Goal: Information Seeking & Learning: Learn about a topic

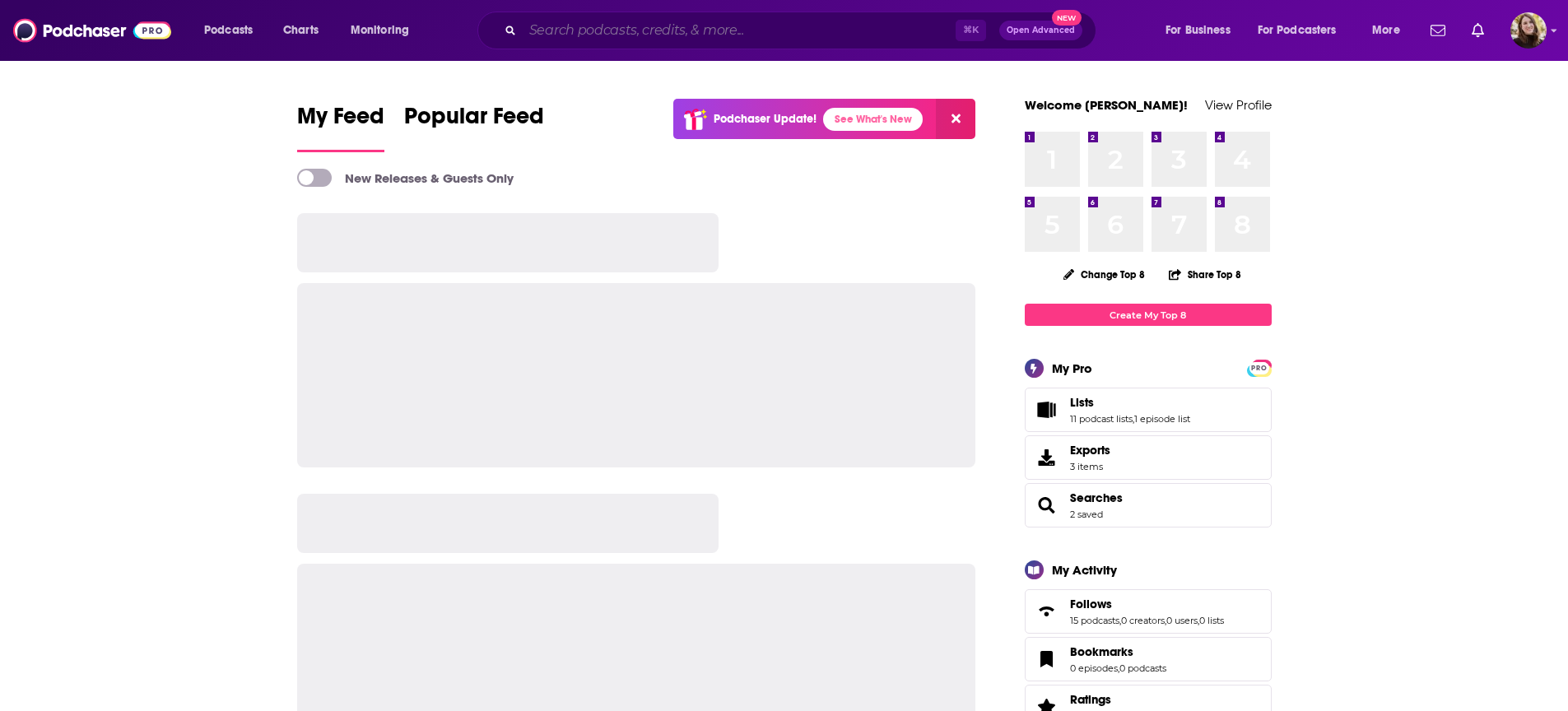
click at [708, 33] on input "Search podcasts, credits, & more..." at bounding box center [739, 31] width 433 height 26
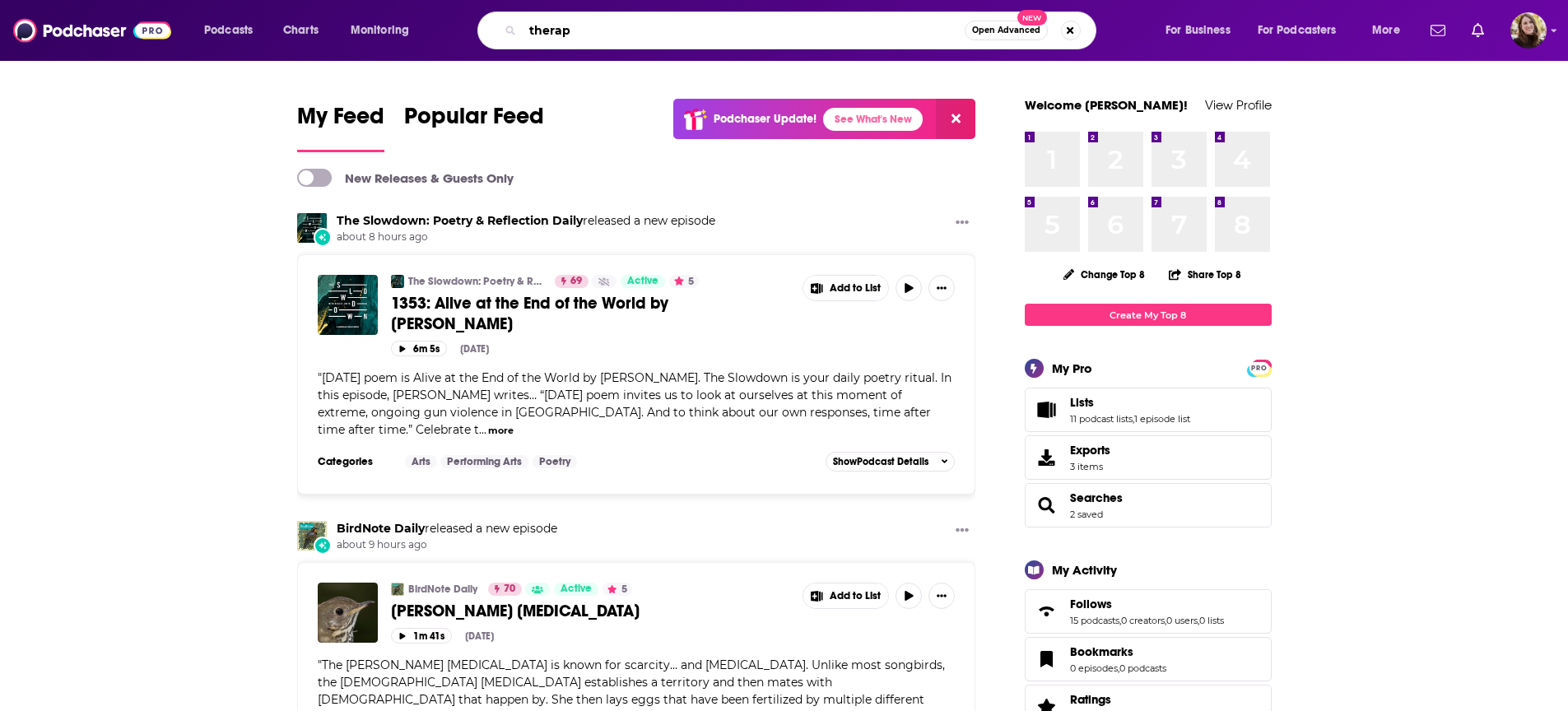
type input "therapy"
drag, startPoint x: 469, startPoint y: 27, endPoint x: 452, endPoint y: 24, distance: 17.3
click at [452, 24] on div "Podcasts Charts Monitoring therapy Open Advanced New For Business For Podcaster…" at bounding box center [804, 30] width 1223 height 38
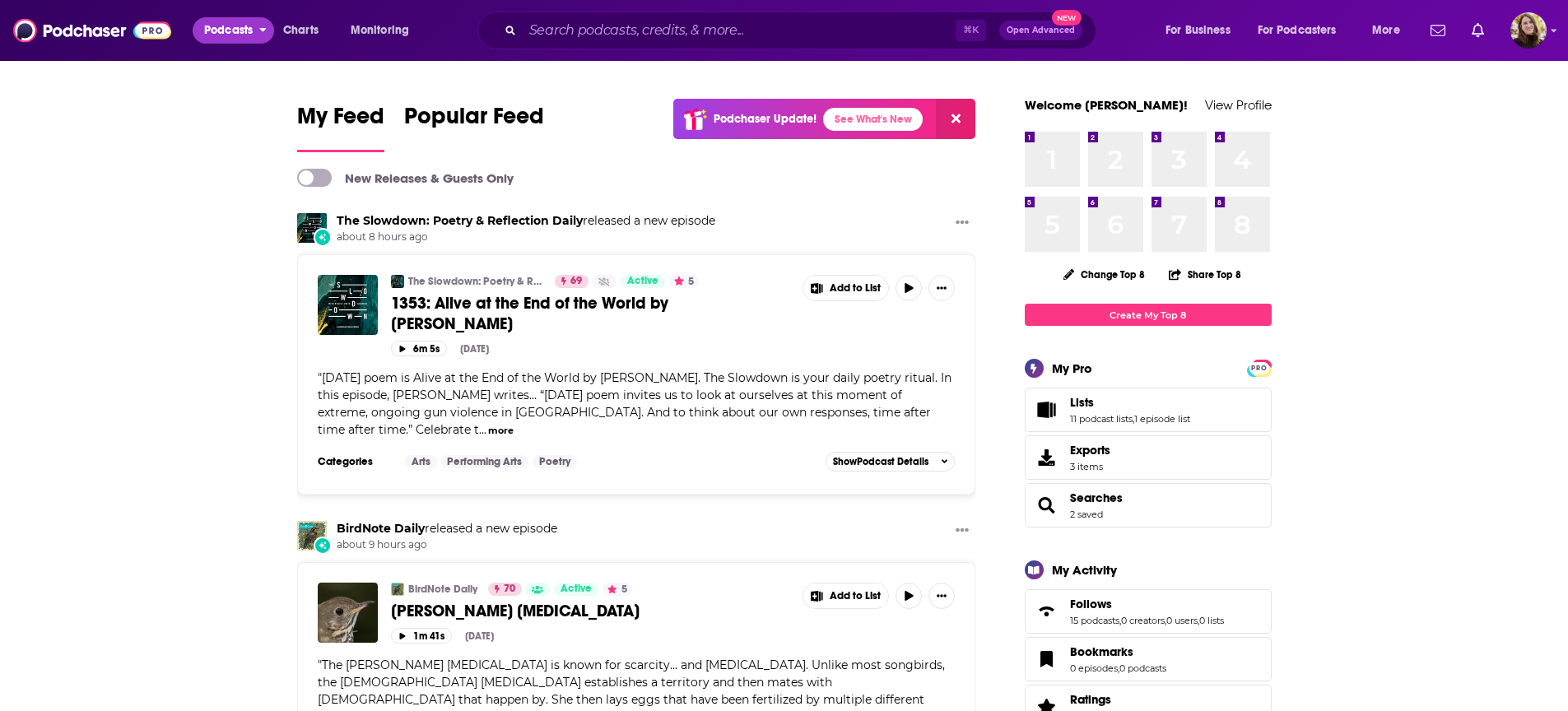
click at [227, 32] on span "Podcasts" at bounding box center [228, 31] width 48 height 23
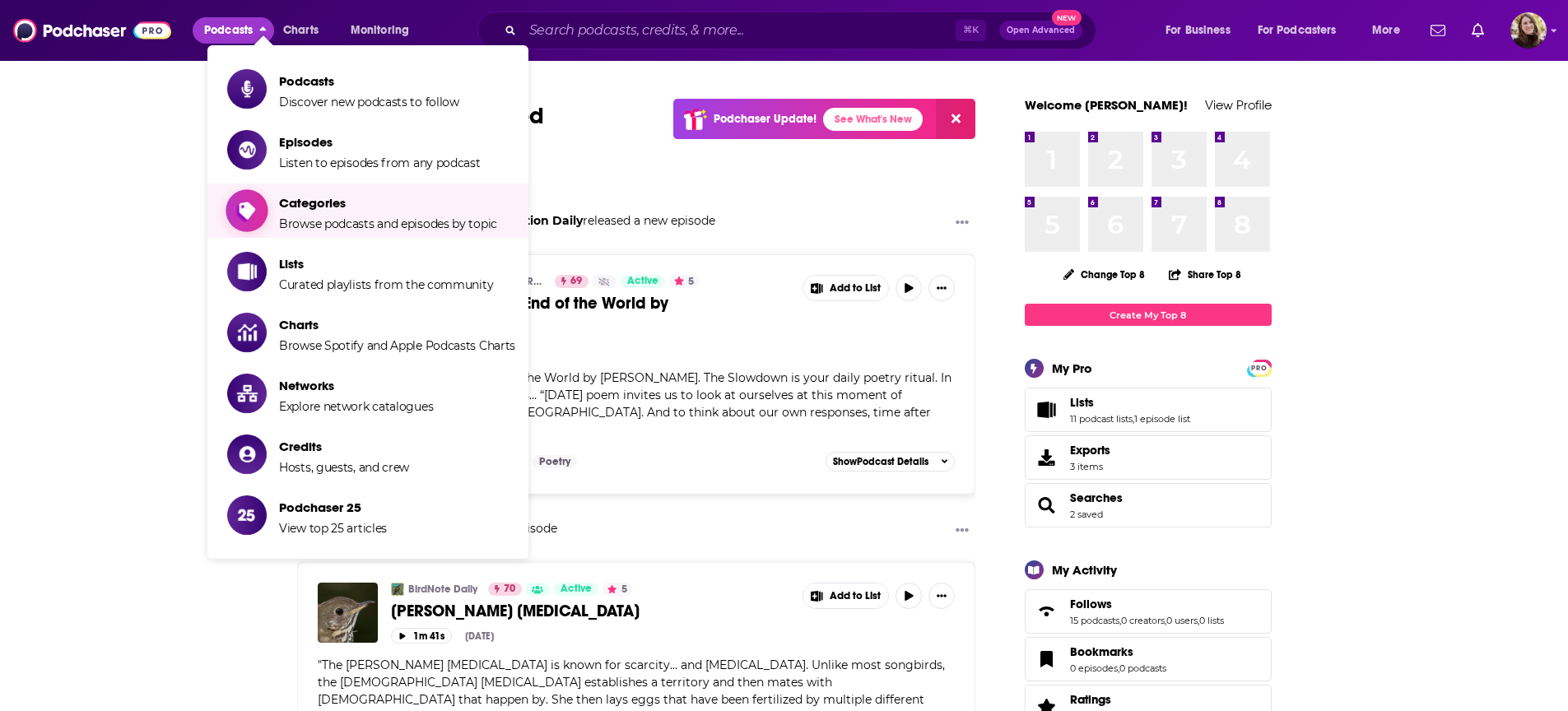
click at [320, 200] on span "Categories" at bounding box center [388, 203] width 218 height 16
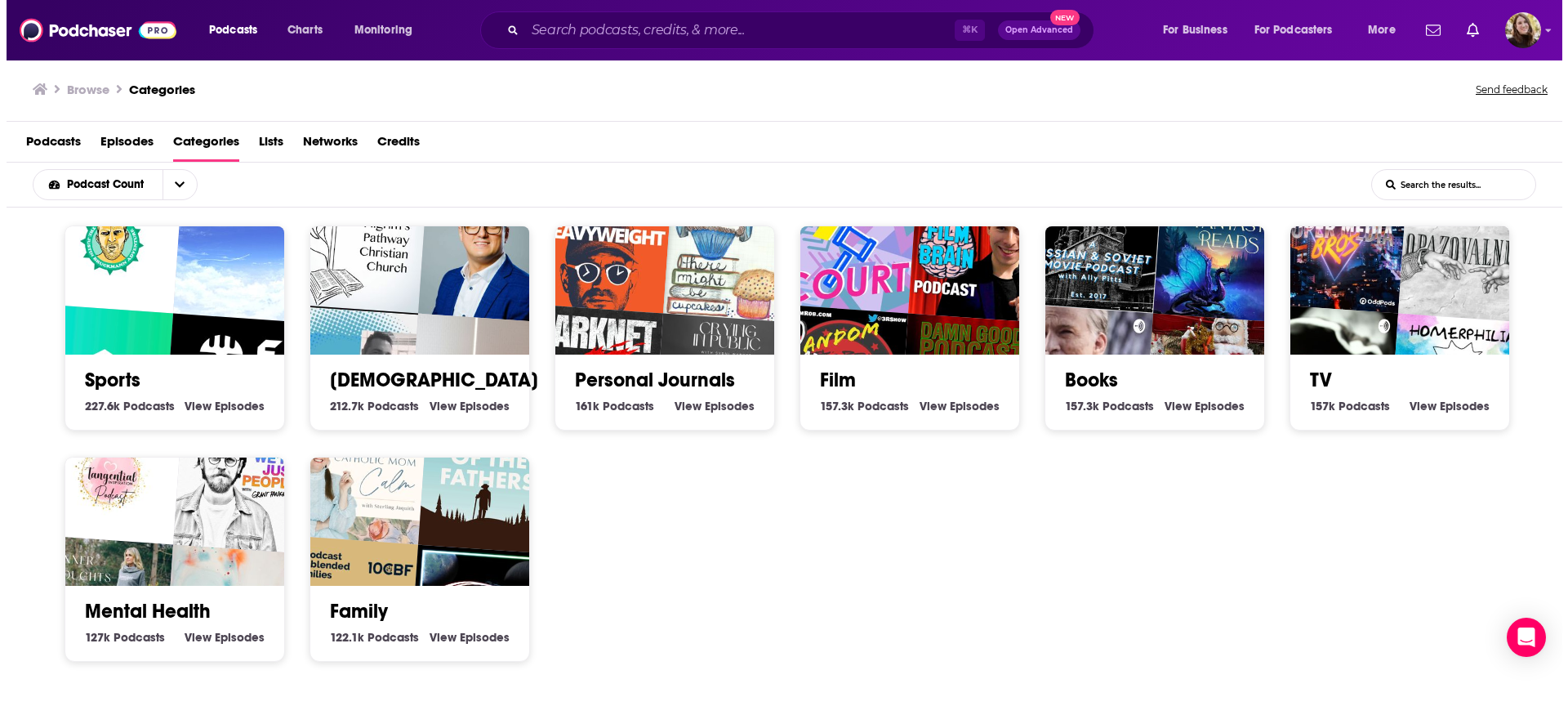
scroll to position [469, 0]
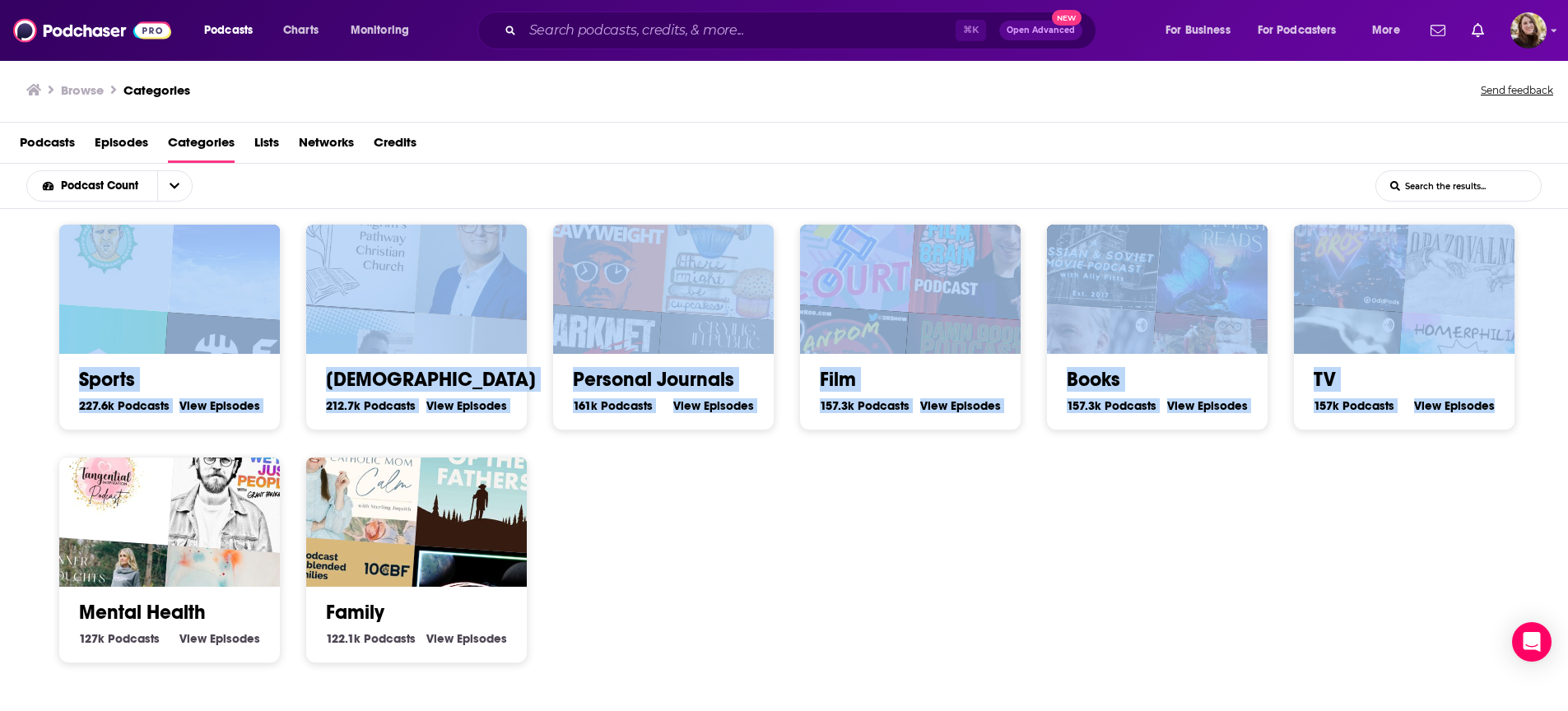
drag, startPoint x: 1433, startPoint y: 576, endPoint x: 82, endPoint y: 265, distance: 1386.3
click at [83, 264] on div "Society 1.3m Society Podcasts View Society Episodes Culture 1.3m Culture Podcas…" at bounding box center [793, 223] width 1495 height 932
click at [891, 585] on div "Society 1.3m Society Podcasts View Society Episodes Culture 1.3m Culture Podcas…" at bounding box center [793, 223] width 1495 height 932
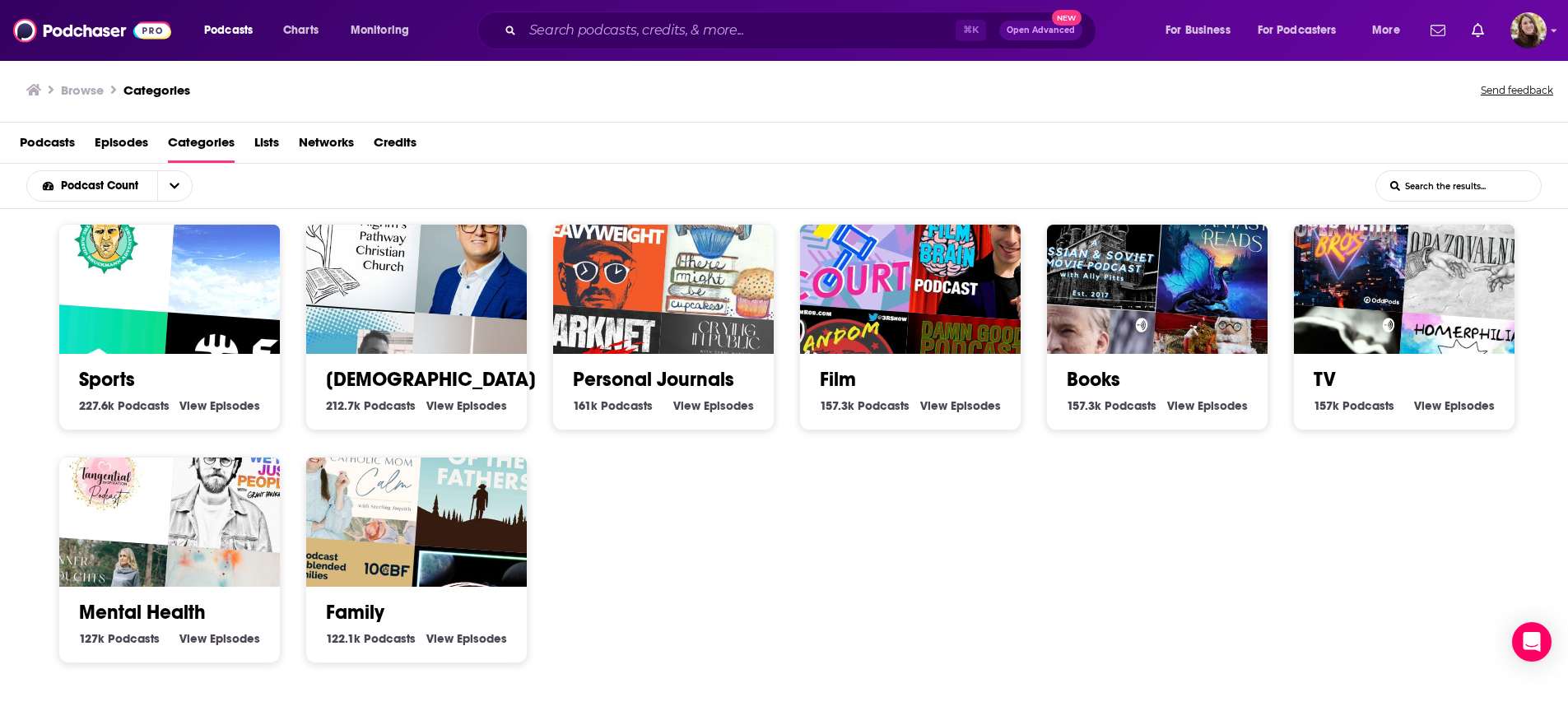
click at [214, 599] on div "Mental Health 127k Mental Health Podcasts View Mental Health Episodes" at bounding box center [169, 618] width 194 height 62
click at [119, 608] on link "Mental Health" at bounding box center [142, 613] width 127 height 25
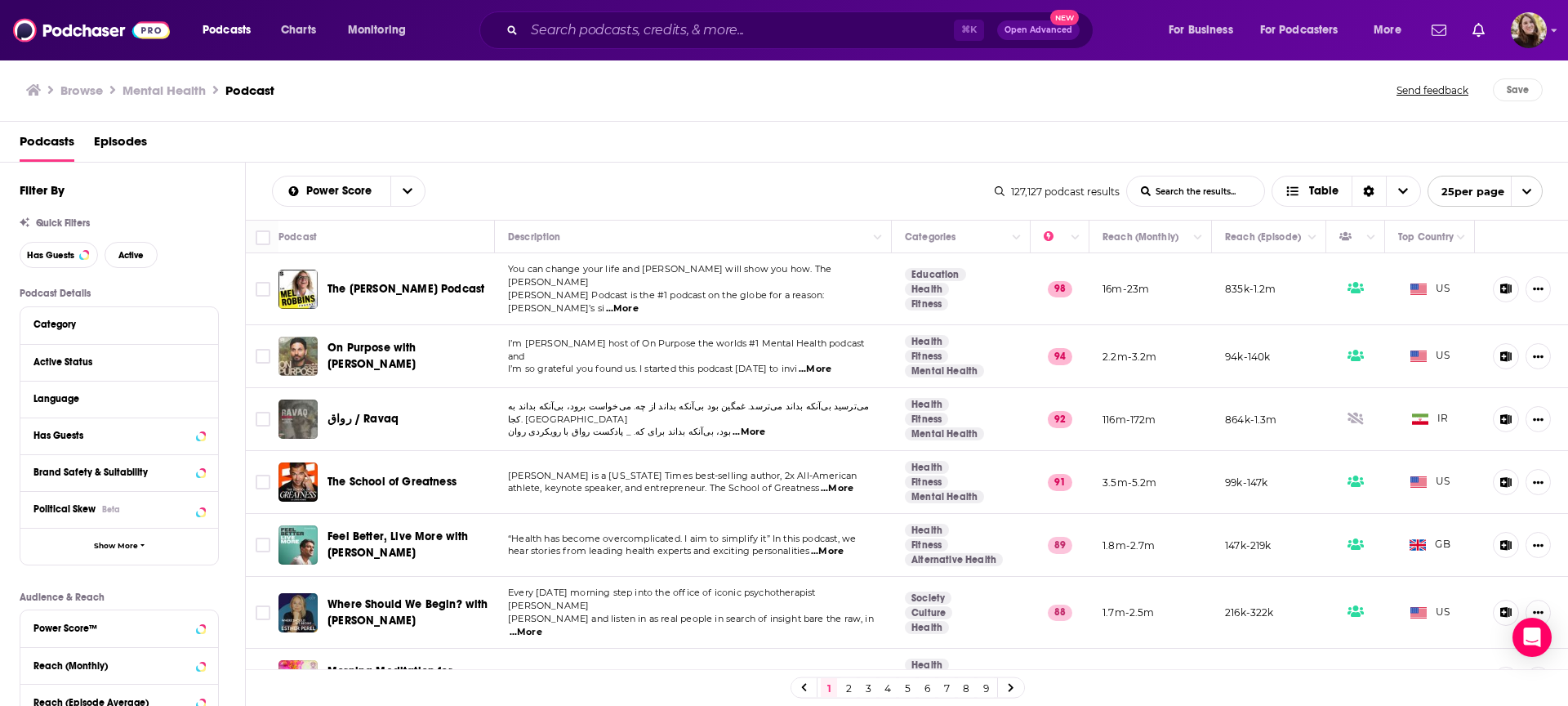
click at [856, 84] on div "Browse Mental Health Podcast" at bounding box center [712, 90] width 1372 height 23
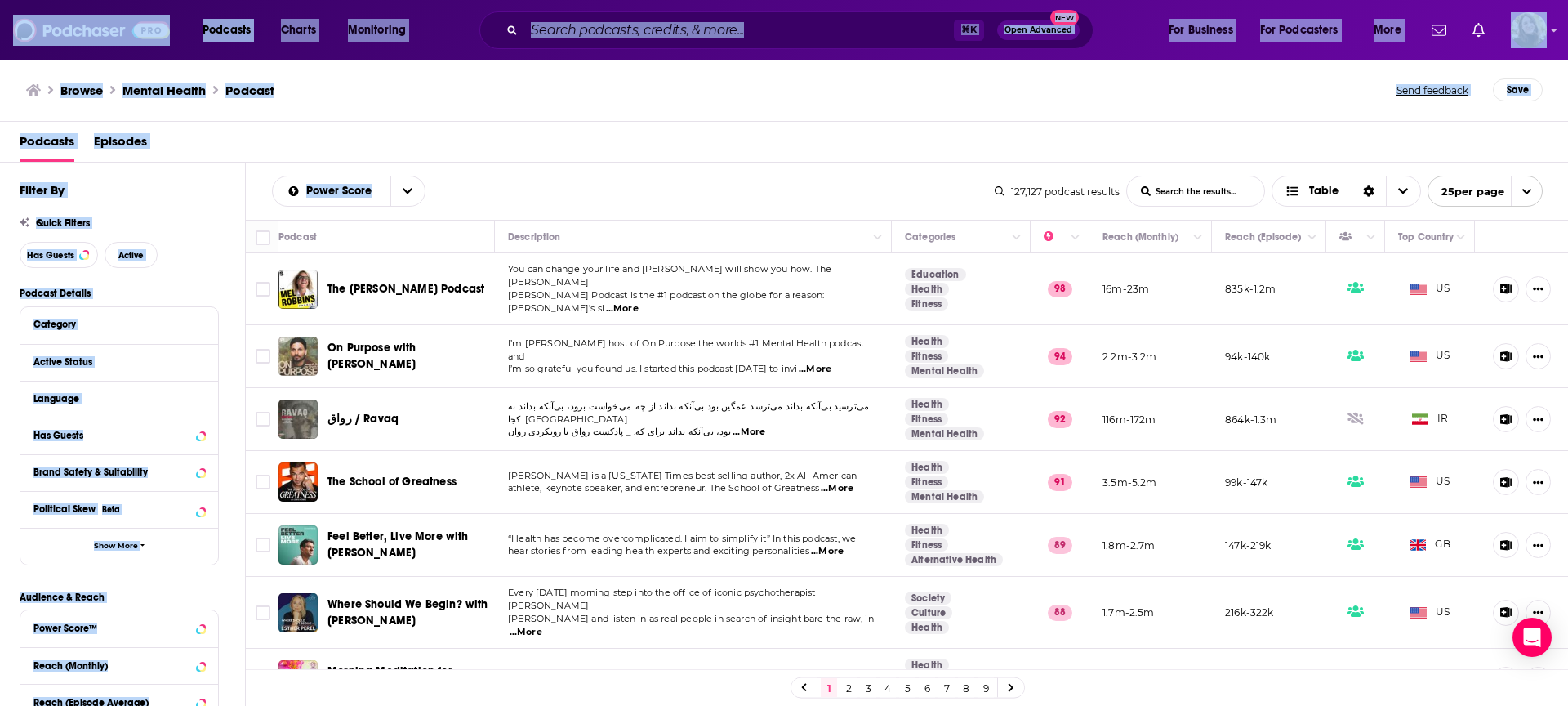
drag, startPoint x: 320, startPoint y: 123, endPoint x: 0, endPoint y: 49, distance: 328.4
click at [0, 49] on div "Podcasts Charts Monitoring ⌘ K Open Advanced New For Business For Podcasters Mo…" at bounding box center [784, 353] width 1568 height 706
click at [387, 105] on div "Browse Mental Health Podcast Send feedback Save" at bounding box center [784, 90] width 1569 height 63
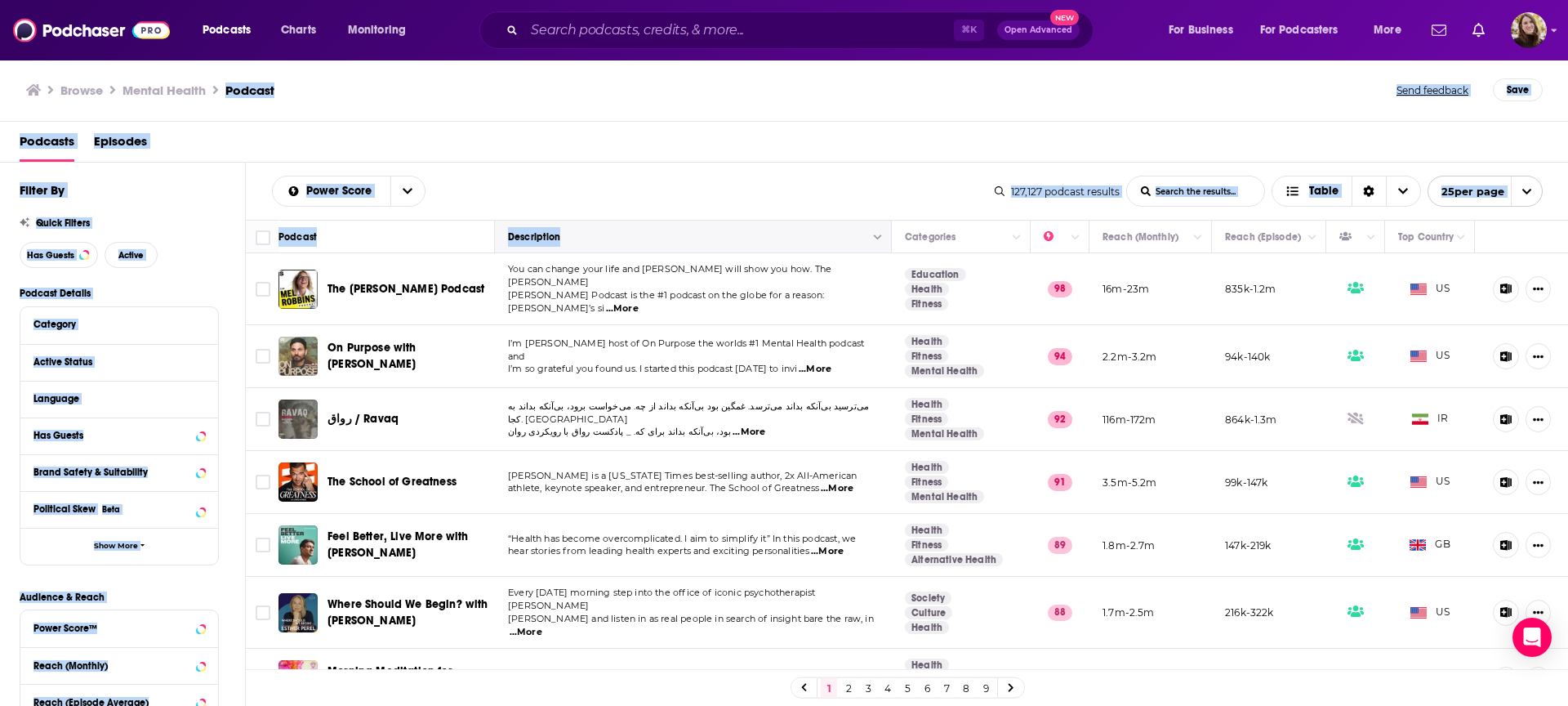
drag, startPoint x: 331, startPoint y: 77, endPoint x: 603, endPoint y: 227, distance: 310.6
click at [603, 227] on div "Browse Mental Health Podcast Send feedback Save Podcasts Episodes Filter By Qui…" at bounding box center [784, 382] width 1569 height 648
click at [583, 194] on div "Power Score List Search Input Search the results... Table" at bounding box center [633, 191] width 723 height 31
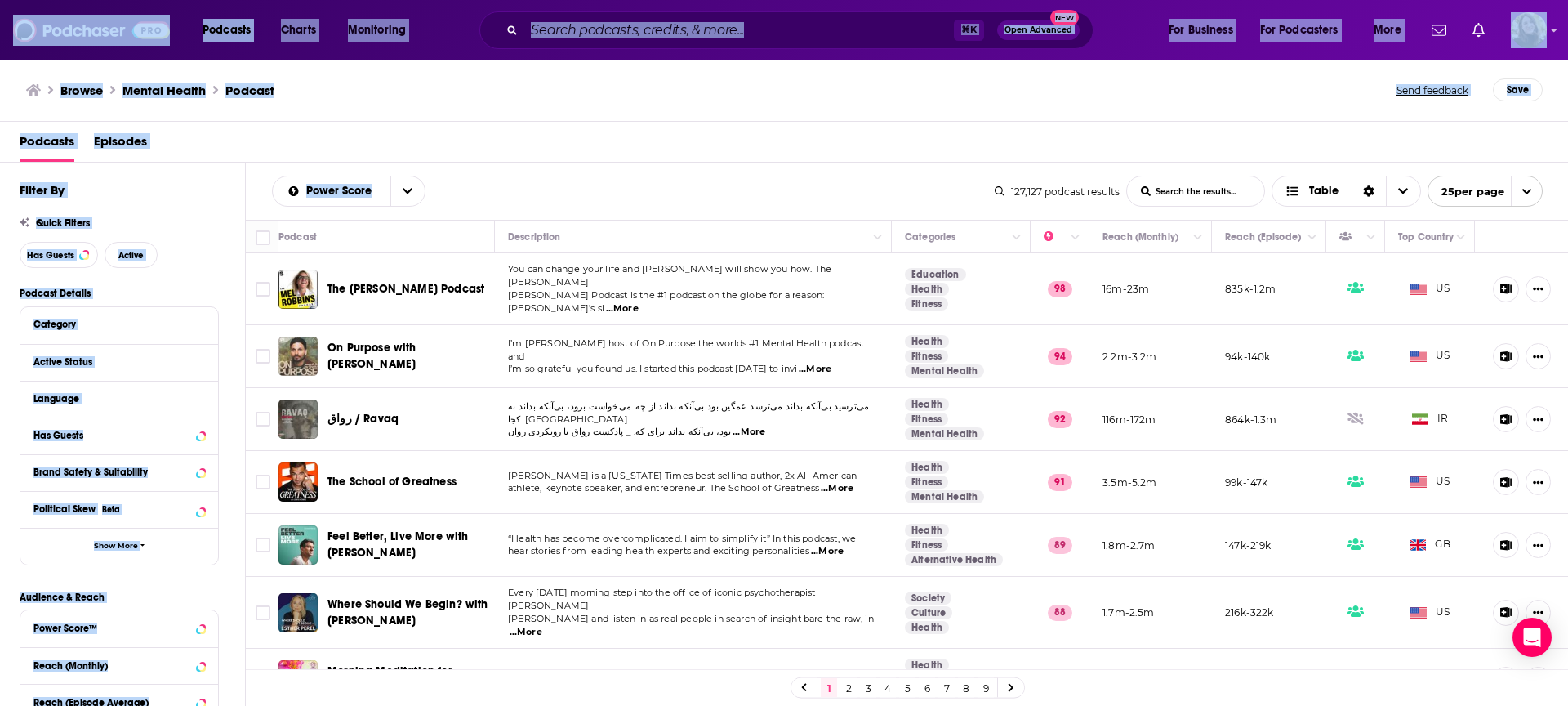
drag, startPoint x: 581, startPoint y: 193, endPoint x: 19, endPoint y: 17, distance: 588.9
click at [19, 17] on div "Podcasts Charts Monitoring ⌘ K Open Advanced New For Business For Podcasters Mo…" at bounding box center [784, 353] width 1568 height 706
click at [447, 111] on div "Browse Mental Health Podcast Send feedback Save" at bounding box center [784, 90] width 1569 height 63
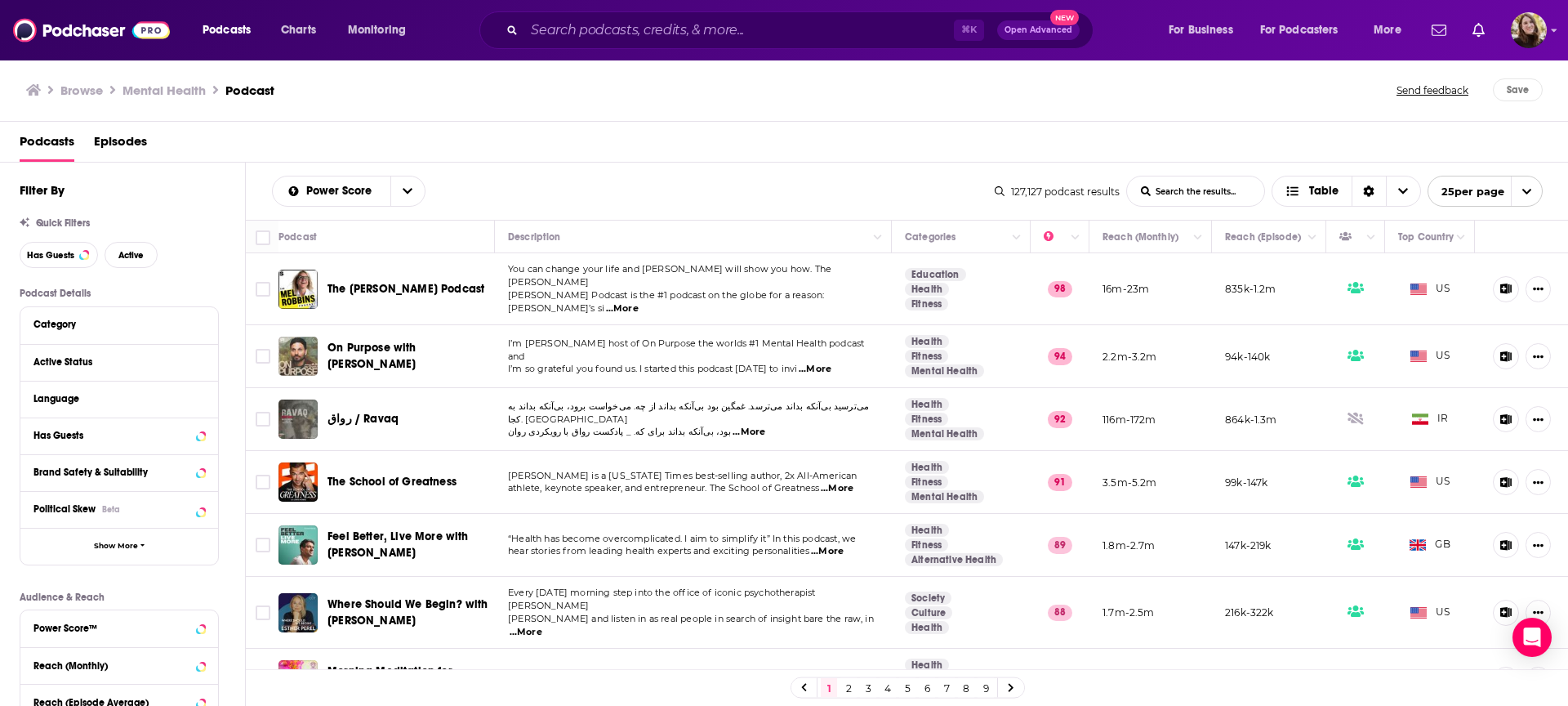
drag, startPoint x: 645, startPoint y: 162, endPoint x: 1157, endPoint y: 144, distance: 512.3
click at [1161, 147] on div "Podcasts Episodes" at bounding box center [787, 145] width 1536 height 33
click at [1148, 130] on div "Podcasts Episodes" at bounding box center [787, 145] width 1536 height 33
click at [858, 130] on div "Podcasts Episodes" at bounding box center [787, 145] width 1536 height 33
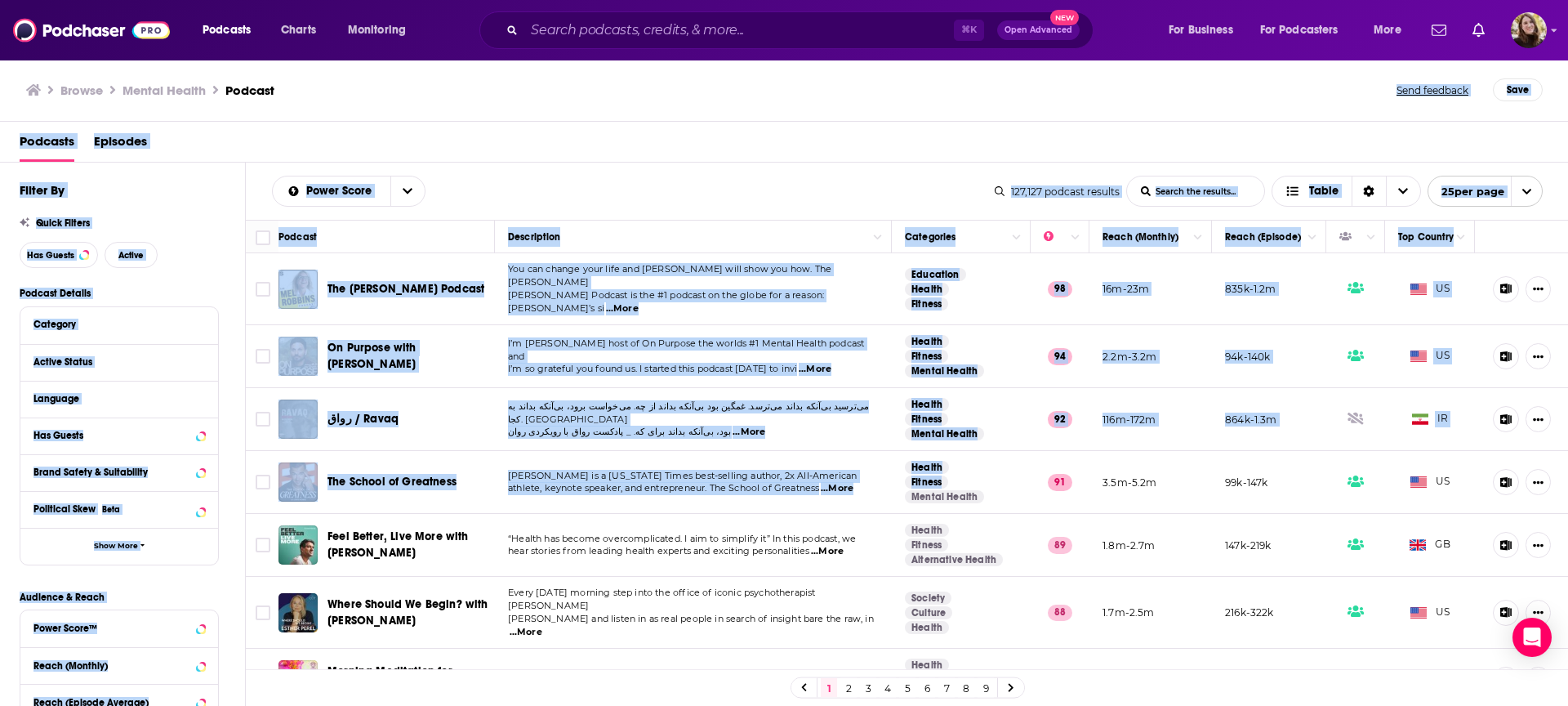
drag, startPoint x: 716, startPoint y: 93, endPoint x: 962, endPoint y: 461, distance: 442.7
click at [978, 479] on div "Browse Mental Health Podcast Send feedback Save Podcasts Episodes Filter By Qui…" at bounding box center [784, 382] width 1569 height 648
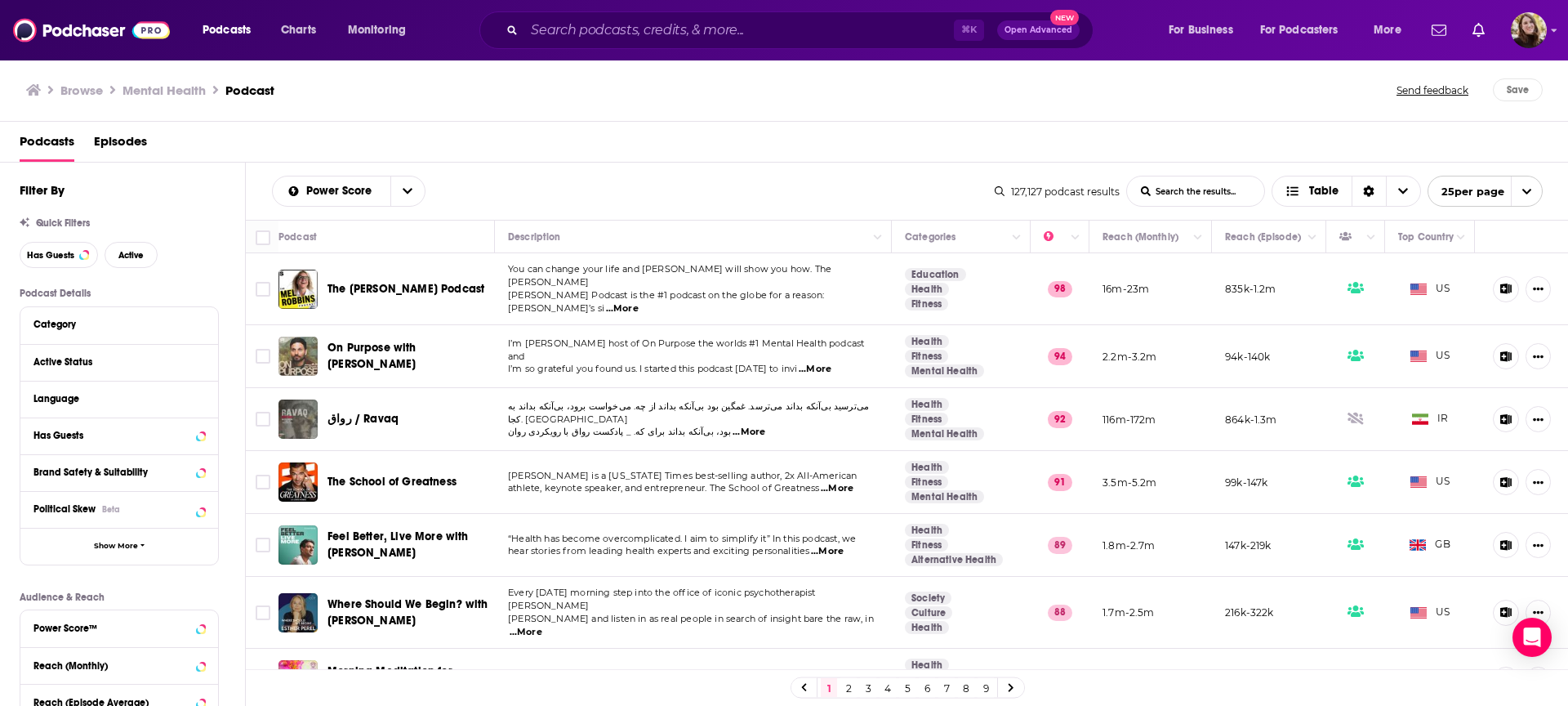
click at [756, 138] on div "Podcasts Episodes" at bounding box center [787, 145] width 1536 height 33
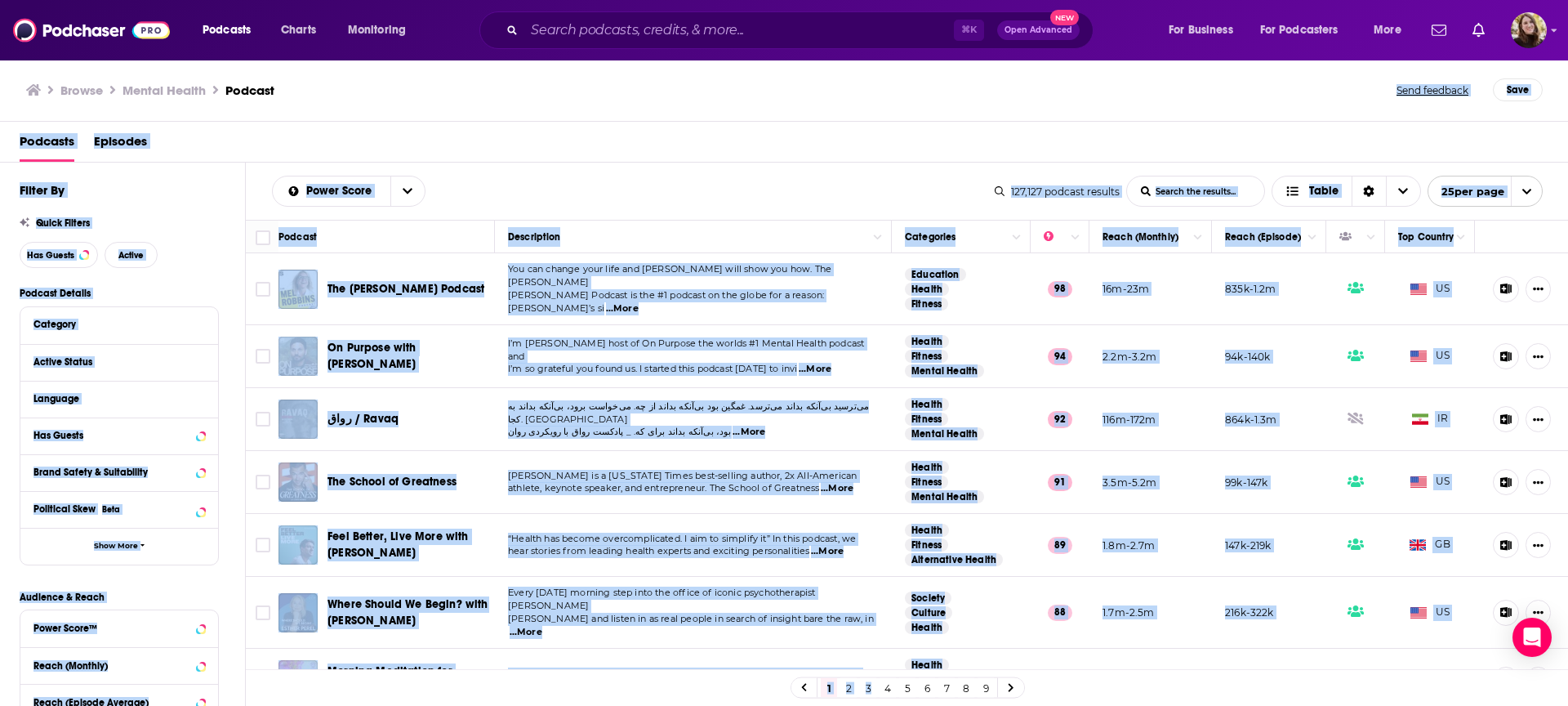
drag, startPoint x: 717, startPoint y: 271, endPoint x: 860, endPoint y: 791, distance: 539.3
click at [860, 705] on html "Podcasts Charts Monitoring ⌘ K Open Advanced New For Business For Podcasters Mo…" at bounding box center [784, 353] width 1568 height 706
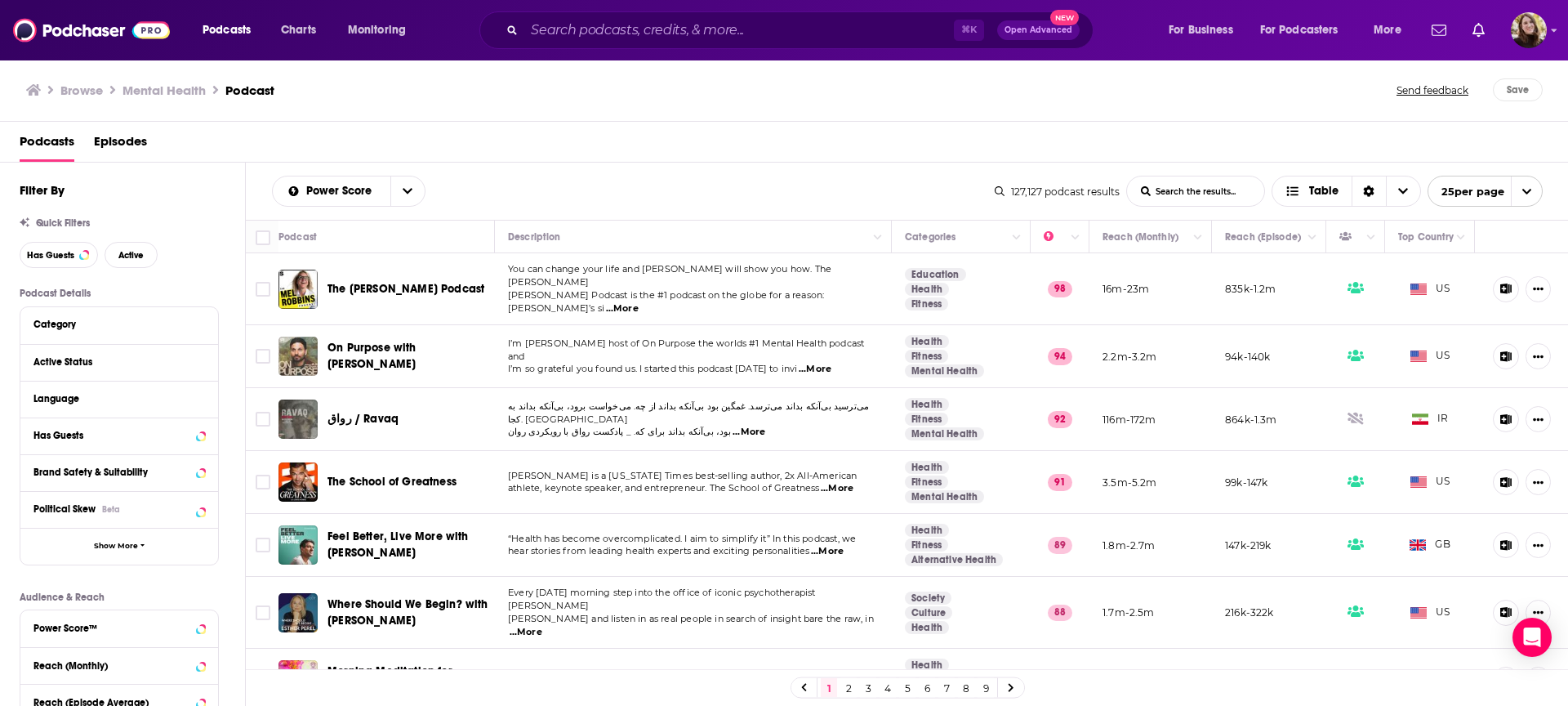
click at [643, 131] on div "Podcasts Episodes" at bounding box center [787, 145] width 1536 height 33
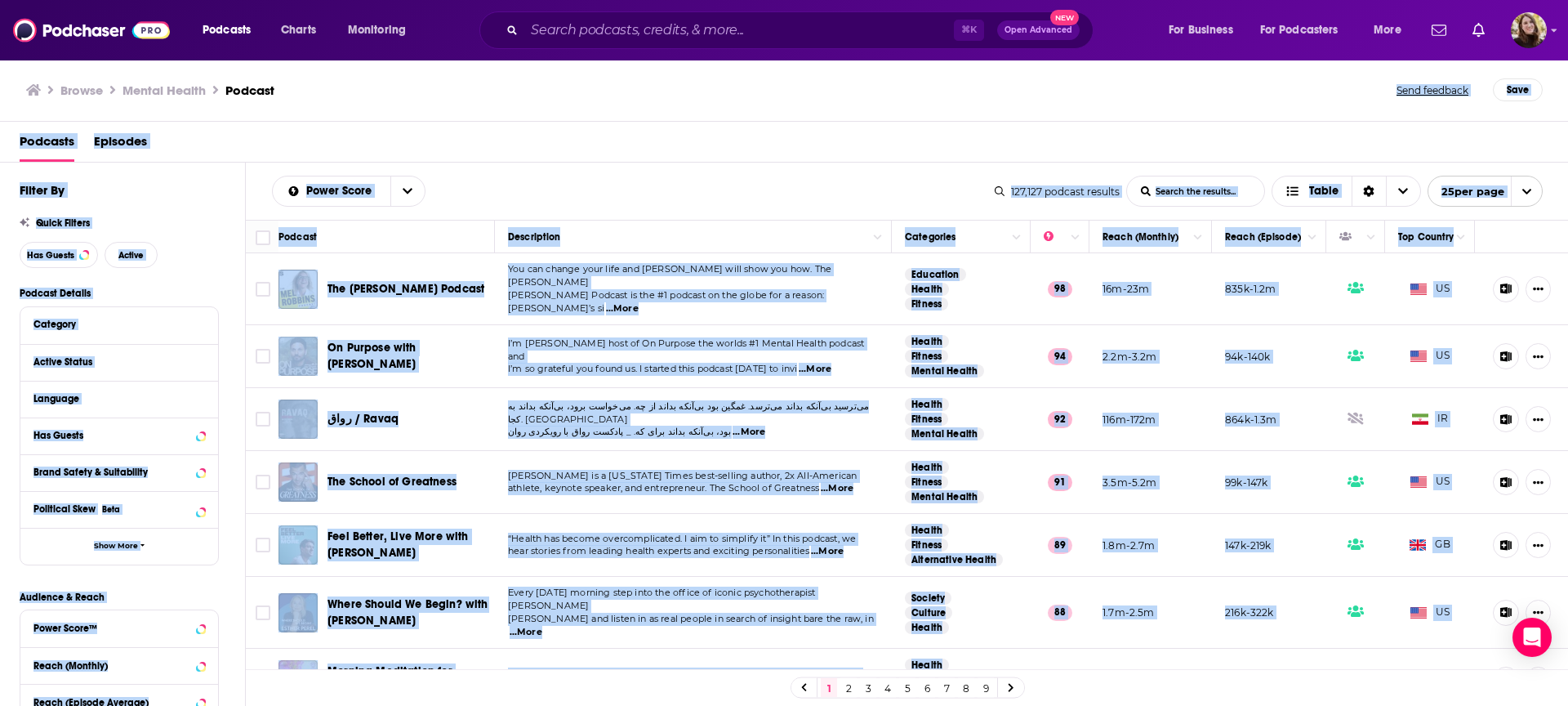
drag, startPoint x: 644, startPoint y: 120, endPoint x: 733, endPoint y: 303, distance: 203.5
click at [781, 688] on div "Browse Mental Health Podcast Send feedback Save Podcasts Episodes Filter By Qui…" at bounding box center [784, 382] width 1569 height 648
click at [707, 200] on div "Power Score List Search Input Search the results... Table" at bounding box center [633, 191] width 723 height 31
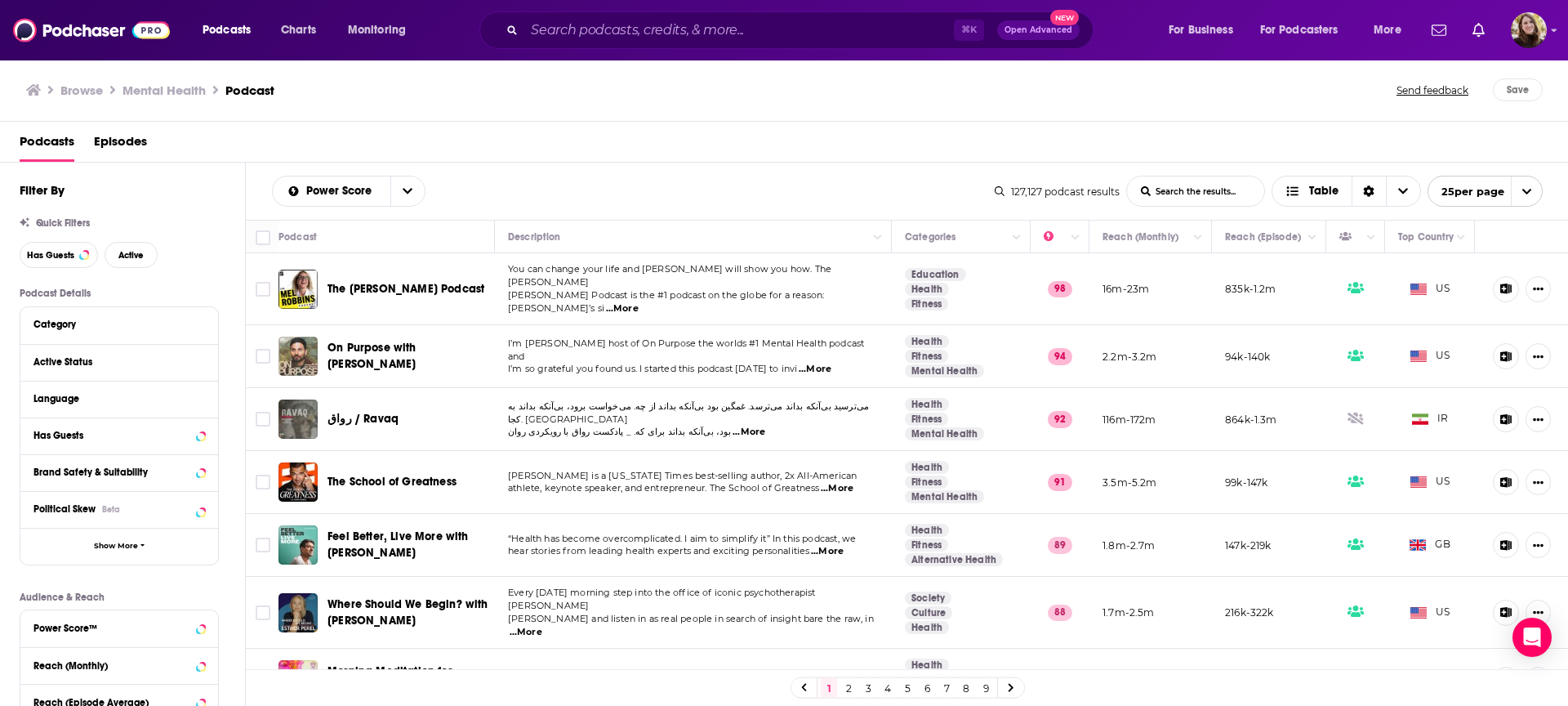
click at [658, 152] on div "Podcasts Episodes" at bounding box center [787, 145] width 1536 height 33
click at [689, 148] on div "Podcasts Episodes" at bounding box center [787, 145] width 1536 height 33
